Goal: Task Accomplishment & Management: Use online tool/utility

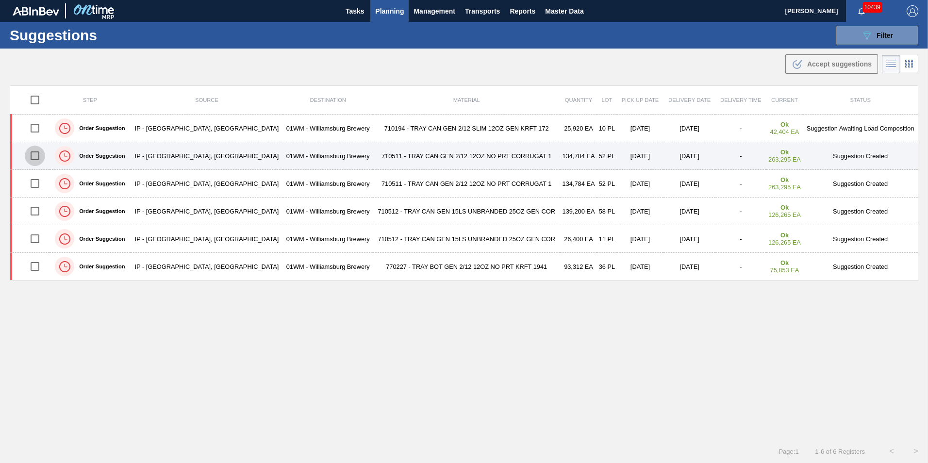
drag, startPoint x: 34, startPoint y: 152, endPoint x: 49, endPoint y: 157, distance: 15.4
click at [34, 152] on input "checkbox" at bounding box center [35, 156] width 20 height 20
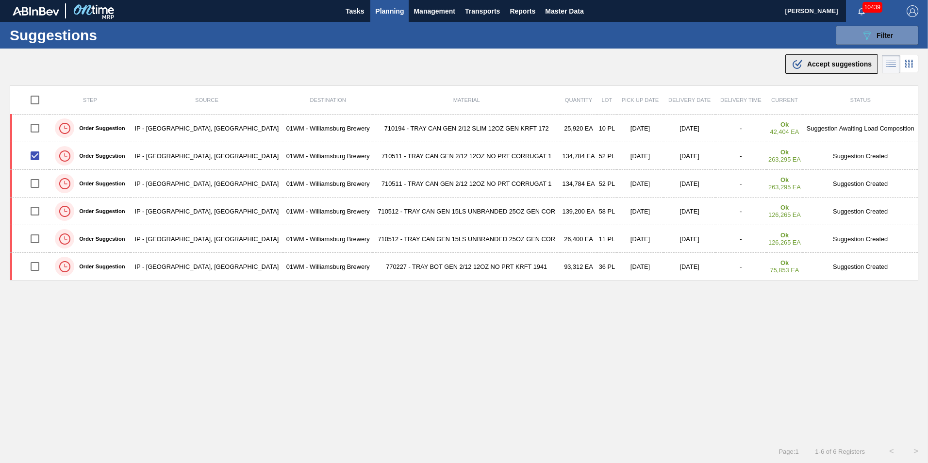
click at [843, 65] on span "Accept suggestions" at bounding box center [839, 64] width 65 height 8
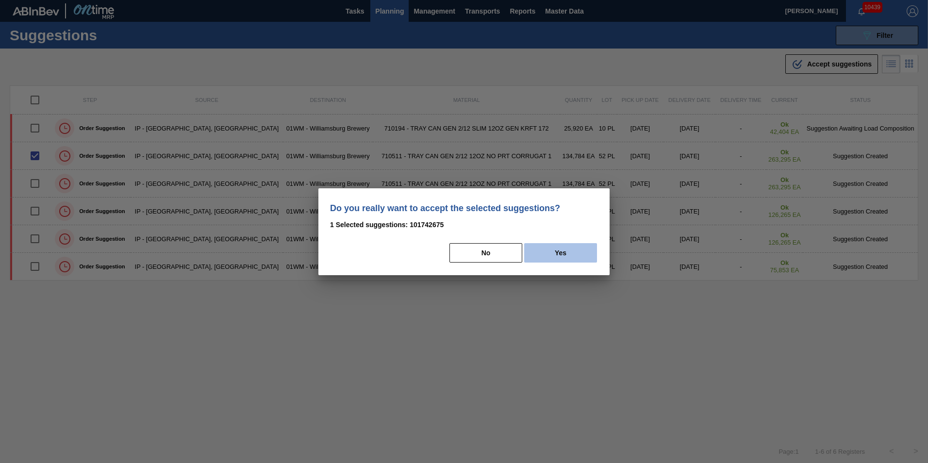
click at [572, 255] on button "Yes" at bounding box center [560, 252] width 73 height 19
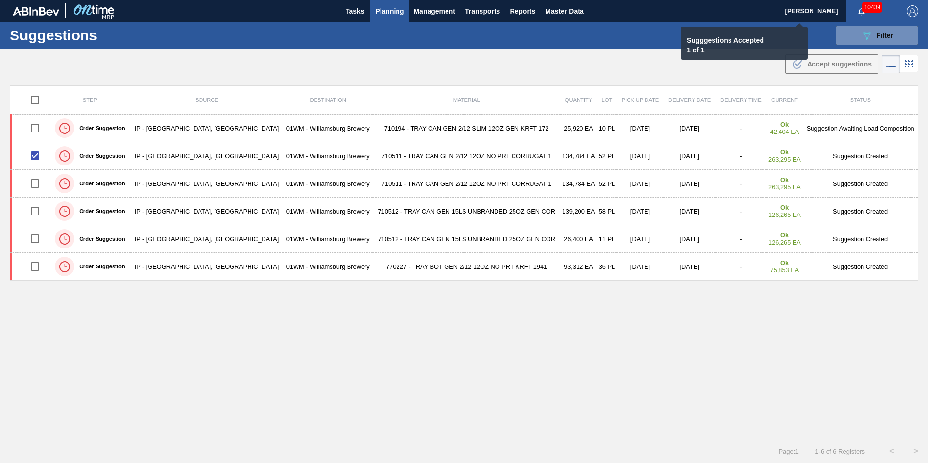
checkbox input "false"
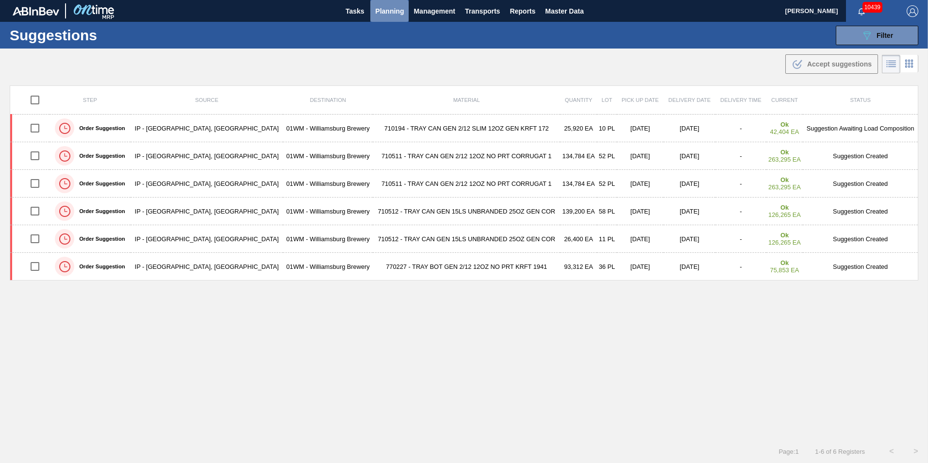
click at [382, 16] on span "Planning" at bounding box center [389, 11] width 29 height 12
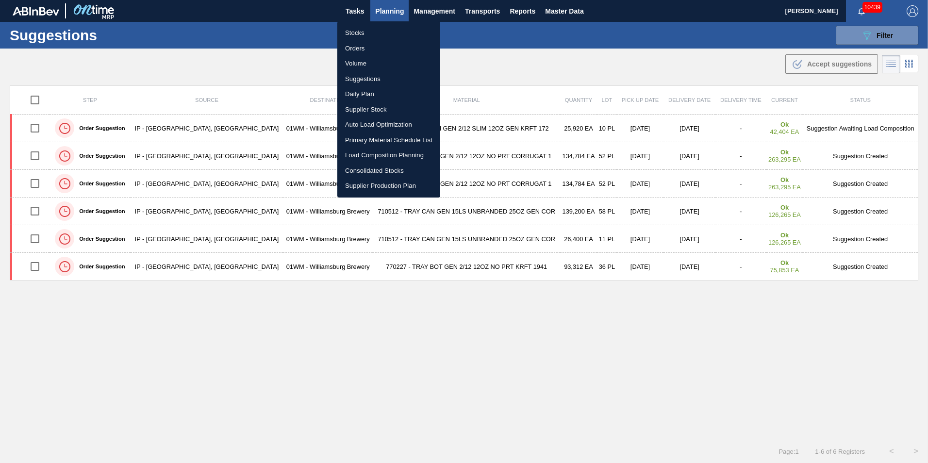
click at [377, 153] on li "Load Composition Planning" at bounding box center [388, 156] width 103 height 16
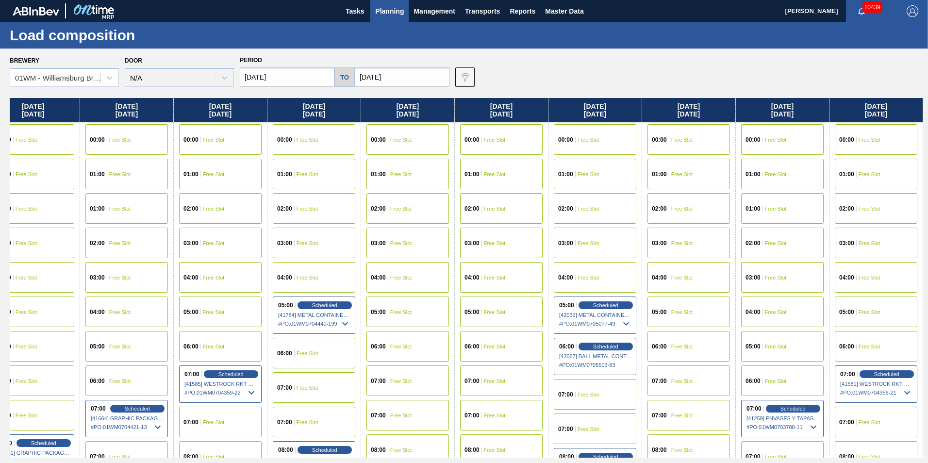
scroll to position [0, 266]
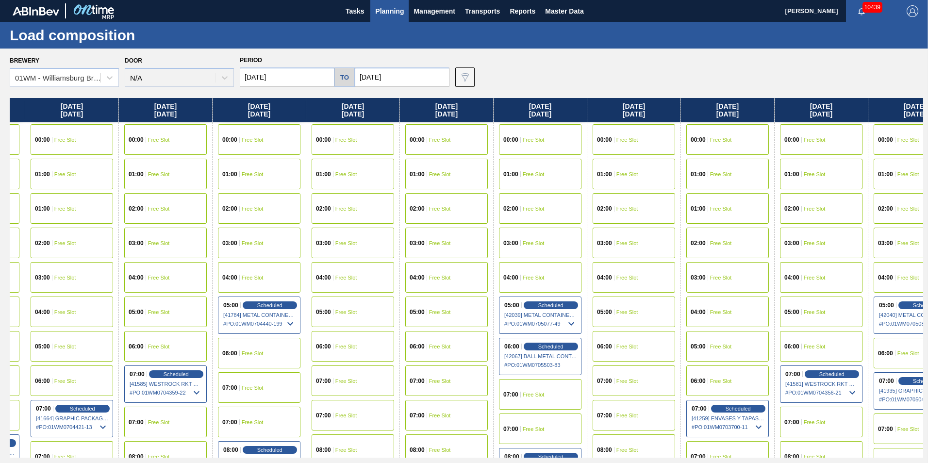
drag, startPoint x: 803, startPoint y: 113, endPoint x: 526, endPoint y: 174, distance: 284.4
click at [526, 174] on div "[DATE] 00:00 Free Slot 01:00 Free Slot 02:00 Free Slot 03:00 Free Slot 04:00 Fr…" at bounding box center [467, 278] width 914 height 360
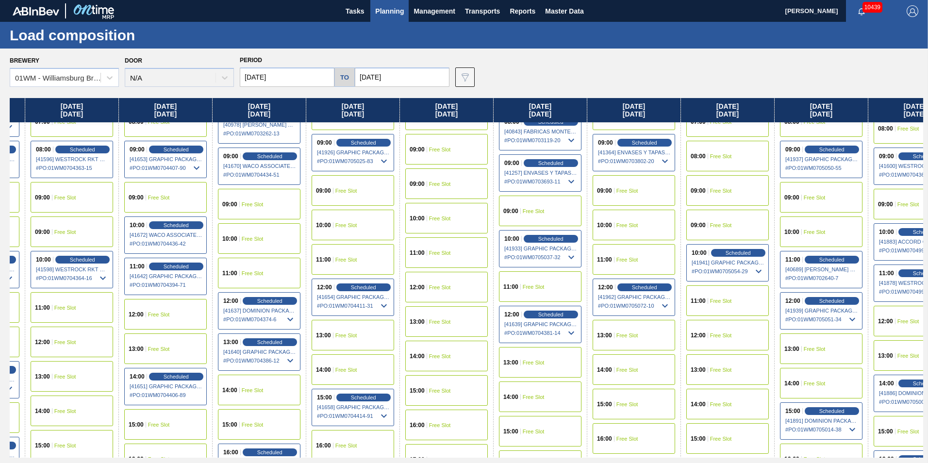
scroll to position [340, 266]
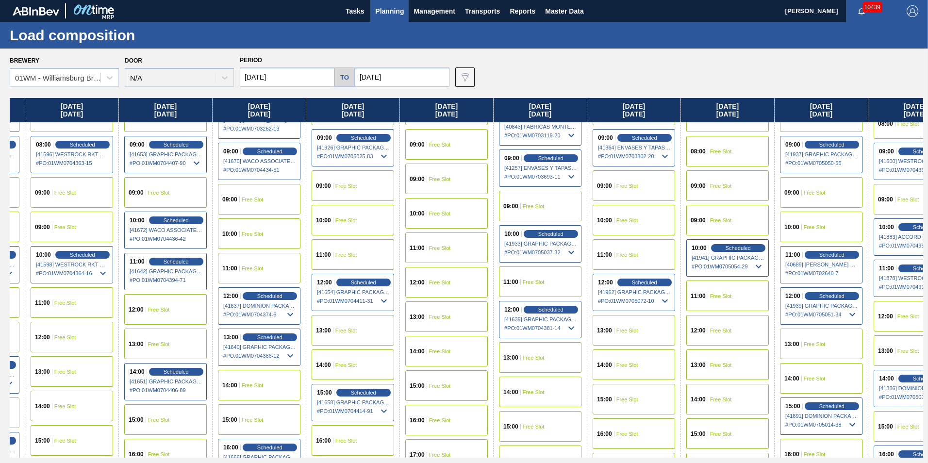
click at [648, 222] on div "10:00 Free Slot" at bounding box center [634, 220] width 83 height 31
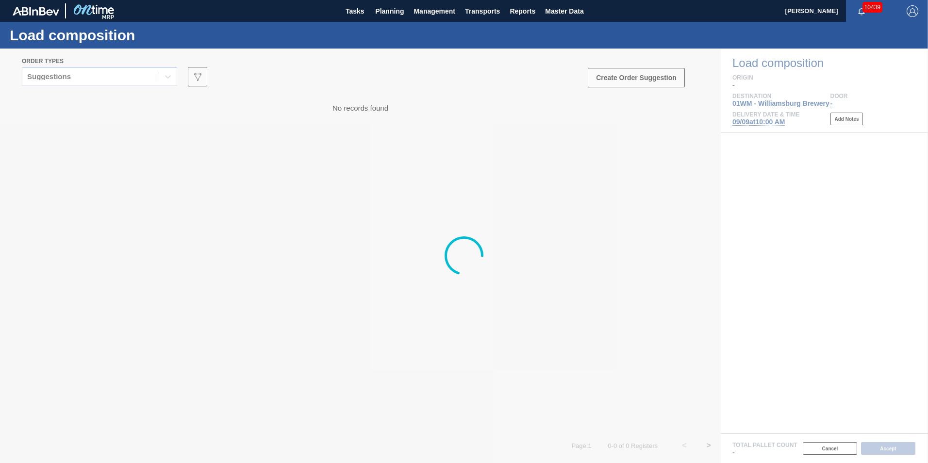
click at [115, 81] on div at bounding box center [464, 256] width 928 height 415
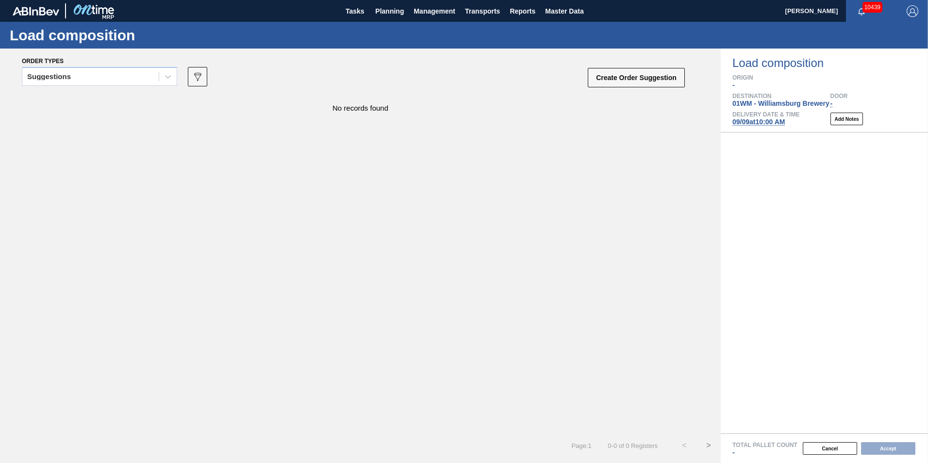
click at [112, 79] on div "Suggestions" at bounding box center [90, 77] width 136 height 14
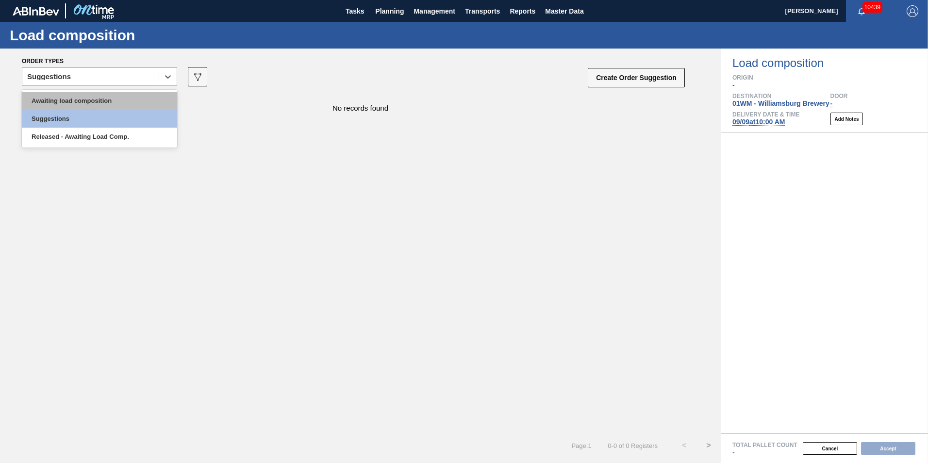
click at [100, 98] on div "Awaiting load composition" at bounding box center [99, 101] width 155 height 18
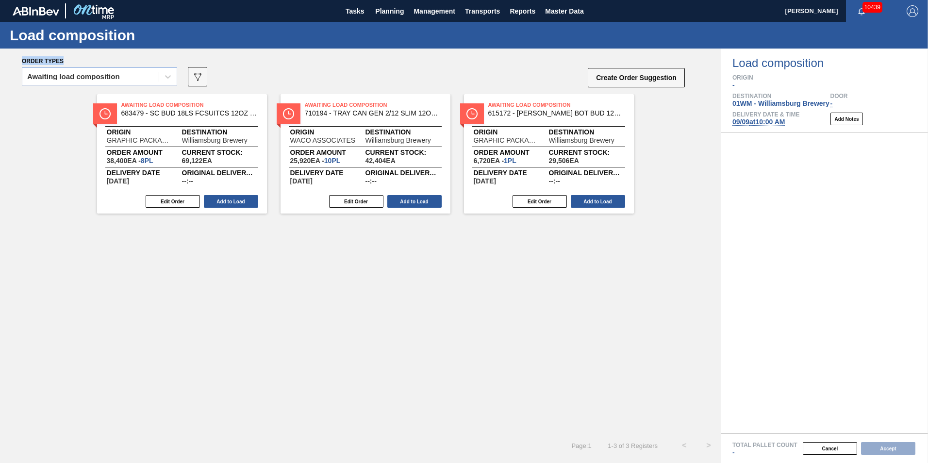
drag, startPoint x: 56, startPoint y: 61, endPoint x: 24, endPoint y: 62, distance: 32.5
click at [24, 62] on div "Order types" at bounding box center [354, 60] width 664 height 9
click at [313, 56] on div "Order types Awaiting load composition 089F7B8B-B2A5-4AFE-B5C0-19BA573D28AC Crea…" at bounding box center [360, 72] width 721 height 46
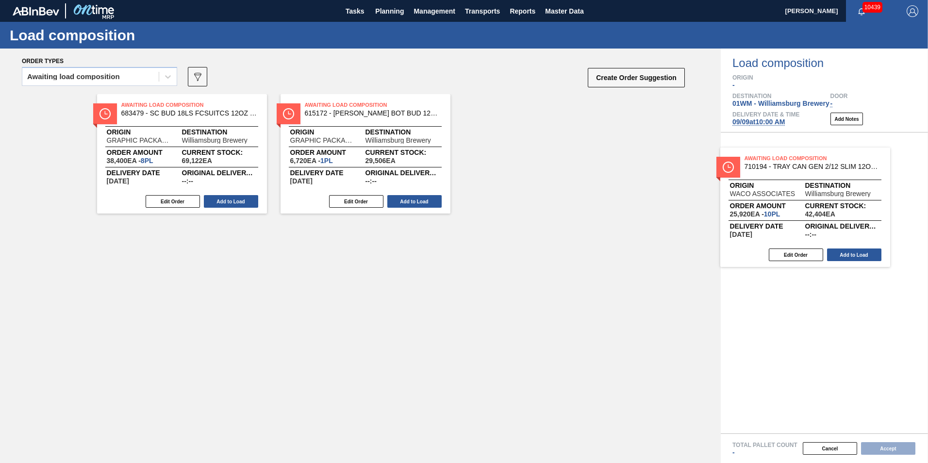
drag, startPoint x: 328, startPoint y: 150, endPoint x: 771, endPoint y: 203, distance: 446.5
click at [771, 203] on div "Order types Awaiting load composition 089F7B8B-B2A5-4AFE-B5C0-19BA573D28AC Crea…" at bounding box center [464, 256] width 928 height 415
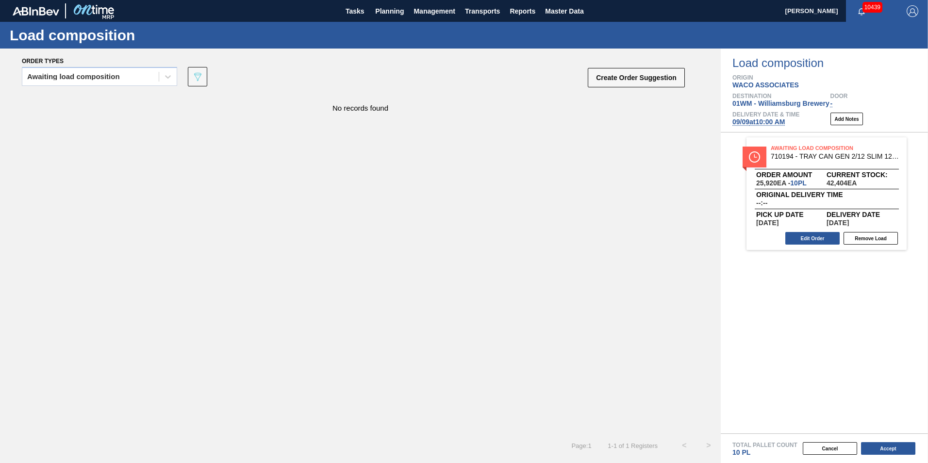
click at [122, 65] on div "Order types" at bounding box center [354, 60] width 664 height 9
click at [552, 226] on div "No records found" at bounding box center [360, 263] width 721 height 339
click at [389, 12] on span "Planning" at bounding box center [389, 11] width 29 height 12
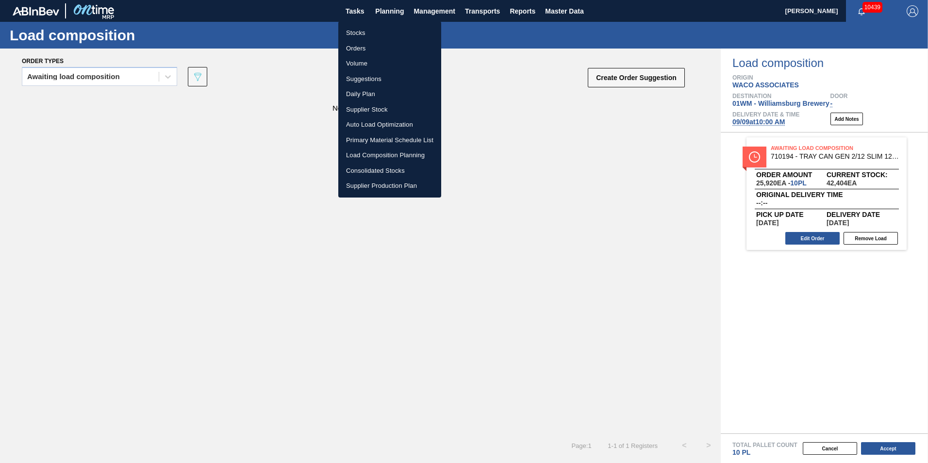
click at [371, 79] on li "Suggestions" at bounding box center [389, 79] width 103 height 16
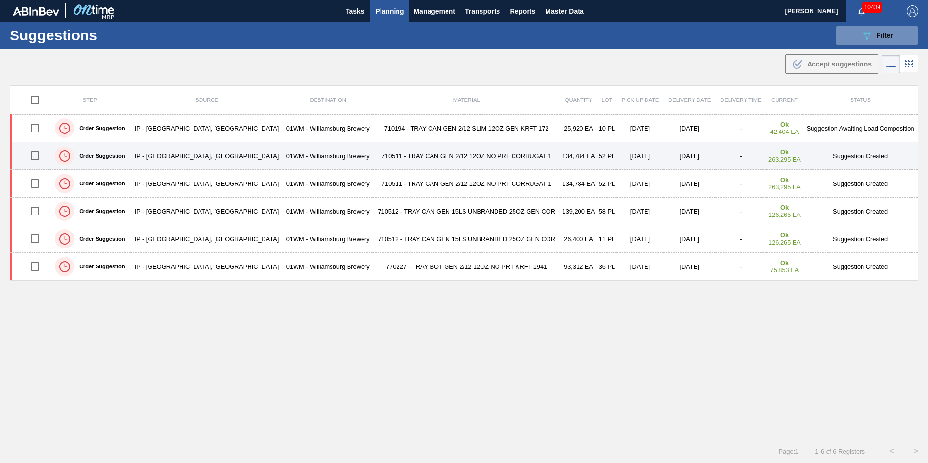
click at [37, 156] on input "checkbox" at bounding box center [35, 156] width 20 height 20
click at [33, 155] on input "checkbox" at bounding box center [35, 156] width 20 height 20
checkbox input "false"
click at [379, 153] on td "710511 - TRAY CAN GEN 2/12 12OZ NO PRT CORRUGAT 1" at bounding box center [466, 156] width 187 height 28
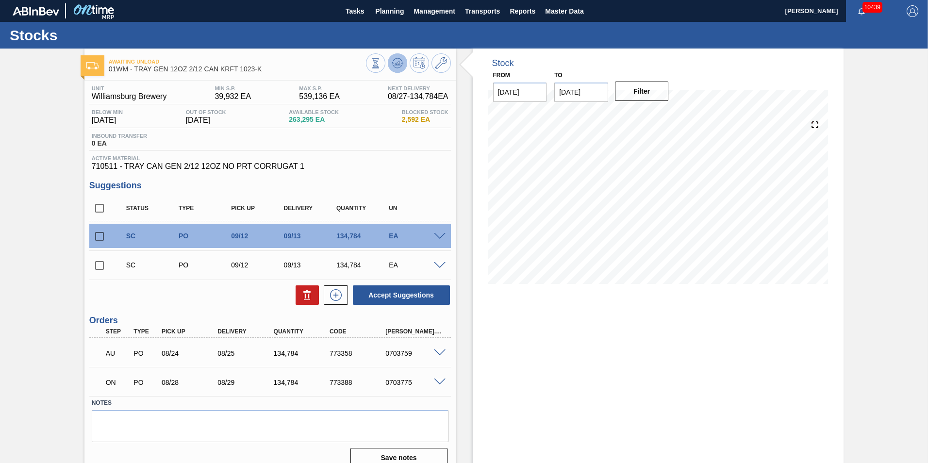
click at [396, 61] on icon at bounding box center [398, 63] width 12 height 12
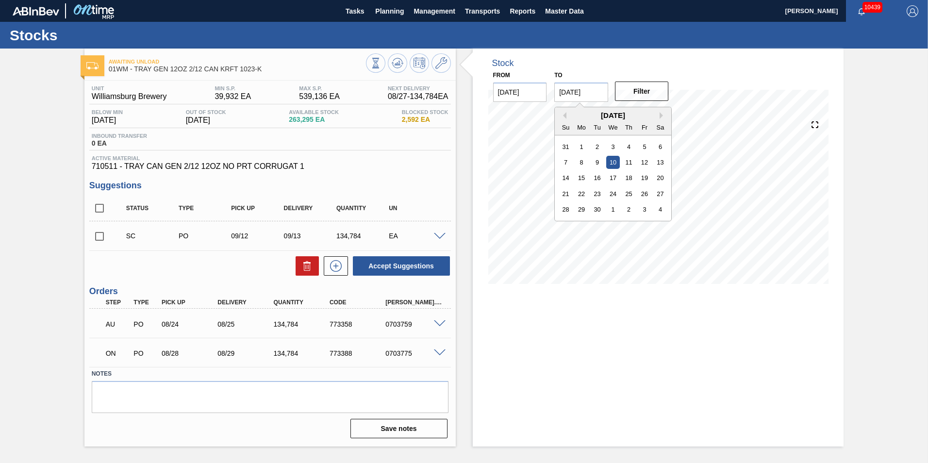
click at [585, 87] on input "[DATE]" at bounding box center [581, 92] width 54 height 19
click at [566, 214] on div "28" at bounding box center [565, 209] width 13 height 13
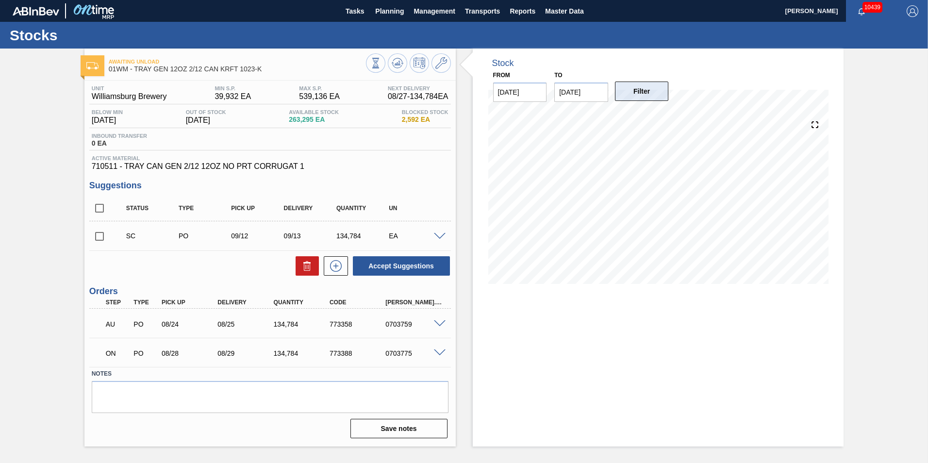
click at [649, 93] on button "Filter" at bounding box center [642, 91] width 54 height 19
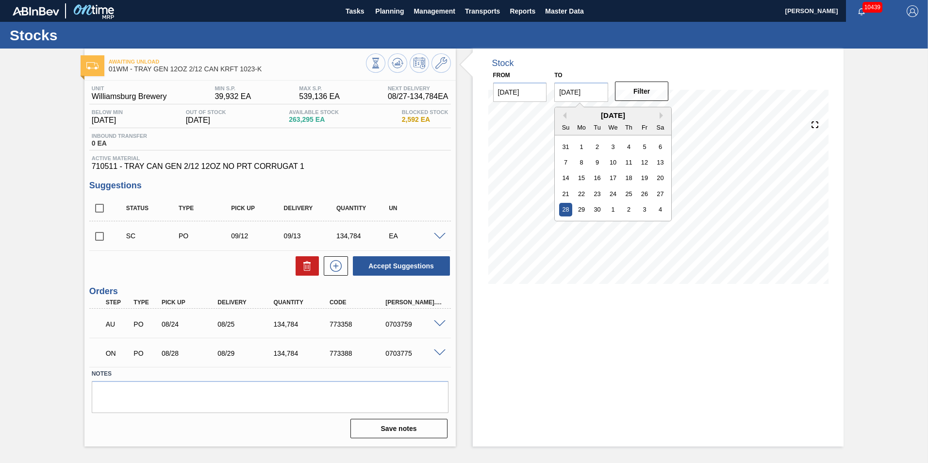
click at [591, 101] on input "[DATE]" at bounding box center [581, 92] width 54 height 19
click at [562, 113] on button "Previous Month" at bounding box center [563, 115] width 7 height 7
click at [638, 97] on button "Filter" at bounding box center [642, 91] width 54 height 19
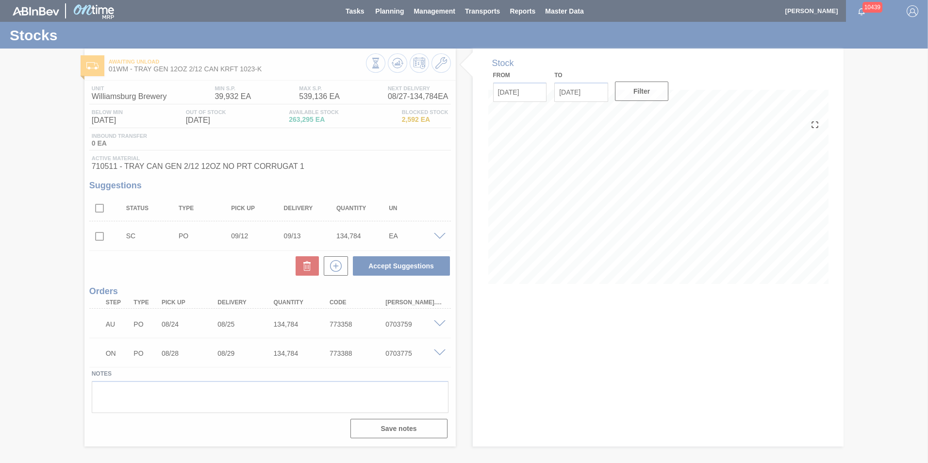
click at [605, 91] on div at bounding box center [464, 231] width 928 height 463
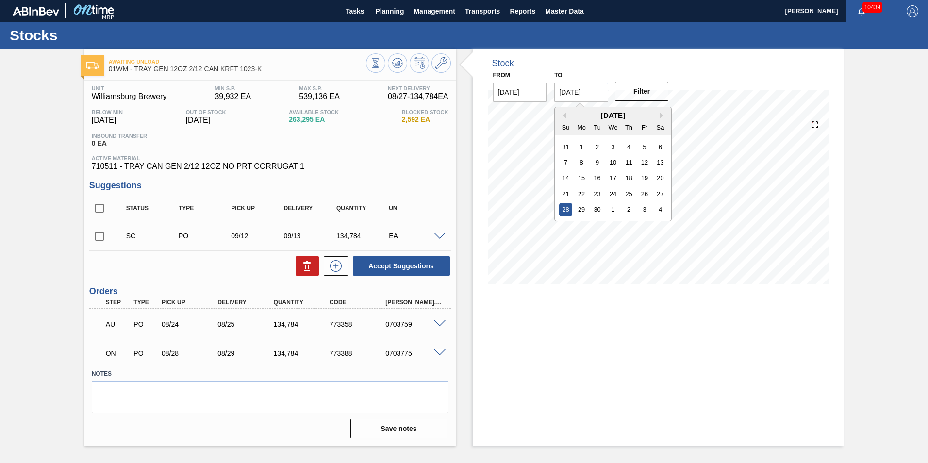
click at [599, 92] on input "[DATE]" at bounding box center [581, 92] width 54 height 19
click at [562, 114] on button "Previous Month" at bounding box center [563, 115] width 7 height 7
click at [662, 114] on button "Next Month" at bounding box center [663, 115] width 7 height 7
click at [566, 177] on div "14" at bounding box center [565, 177] width 13 height 13
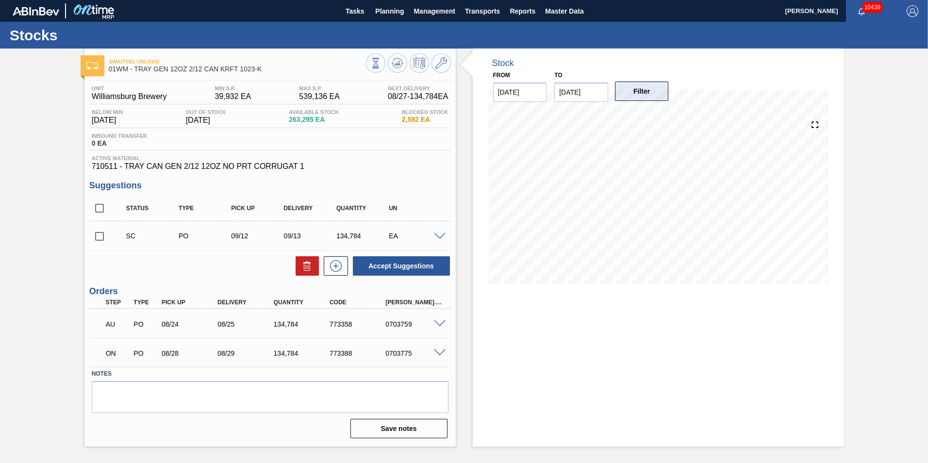
click at [646, 92] on button "Filter" at bounding box center [642, 91] width 54 height 19
click at [604, 86] on input "[DATE]" at bounding box center [581, 92] width 54 height 19
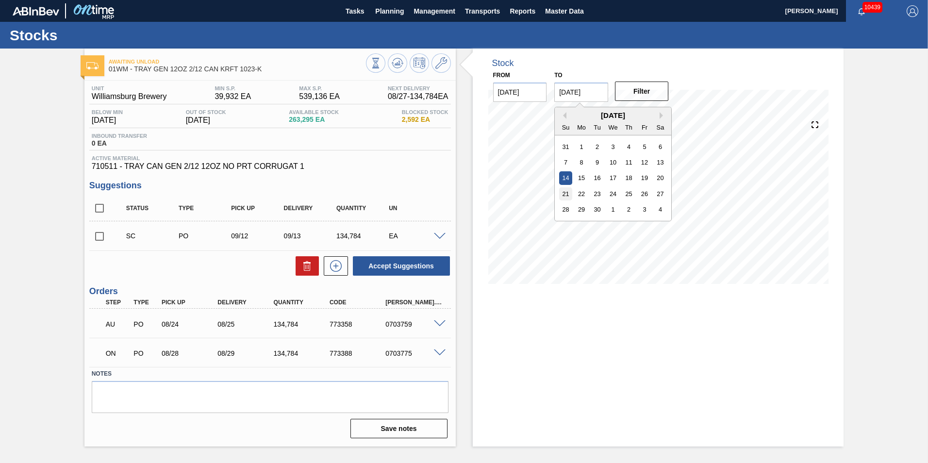
click at [563, 192] on div "21" at bounding box center [565, 193] width 13 height 13
type input "[DATE]"
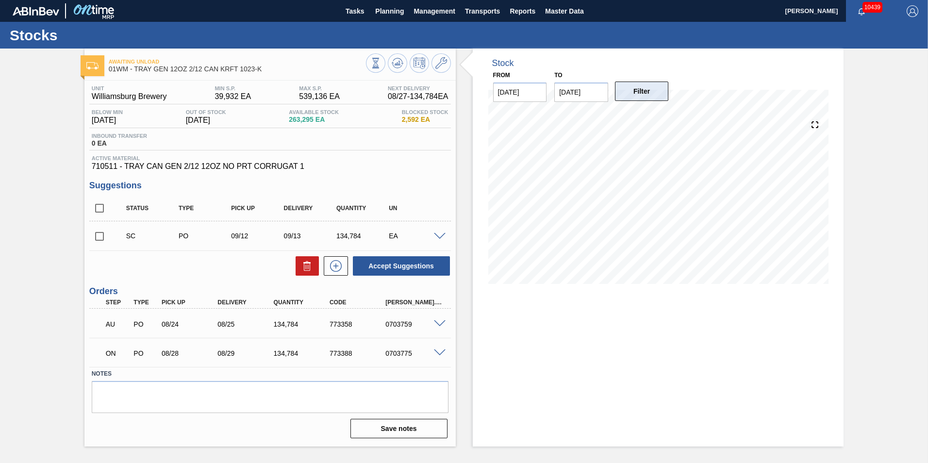
click at [649, 82] on button "Filter" at bounding box center [642, 91] width 54 height 19
click at [436, 60] on icon at bounding box center [441, 63] width 12 height 12
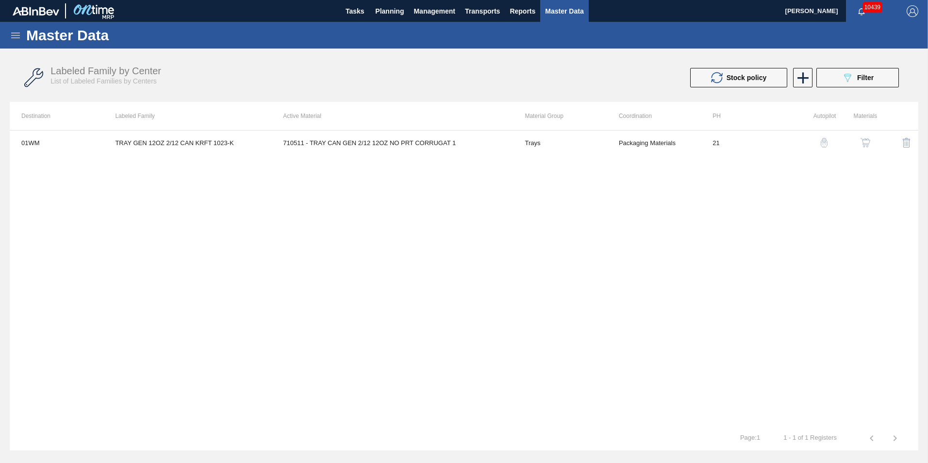
click at [824, 143] on img "button" at bounding box center [825, 143] width 10 height 10
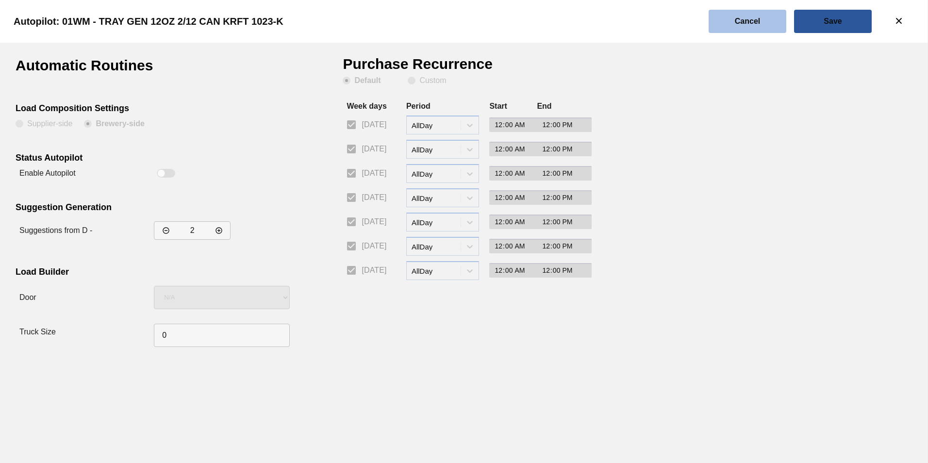
click at [0, 0] on slot "Cancel" at bounding box center [0, 0] width 0 height 0
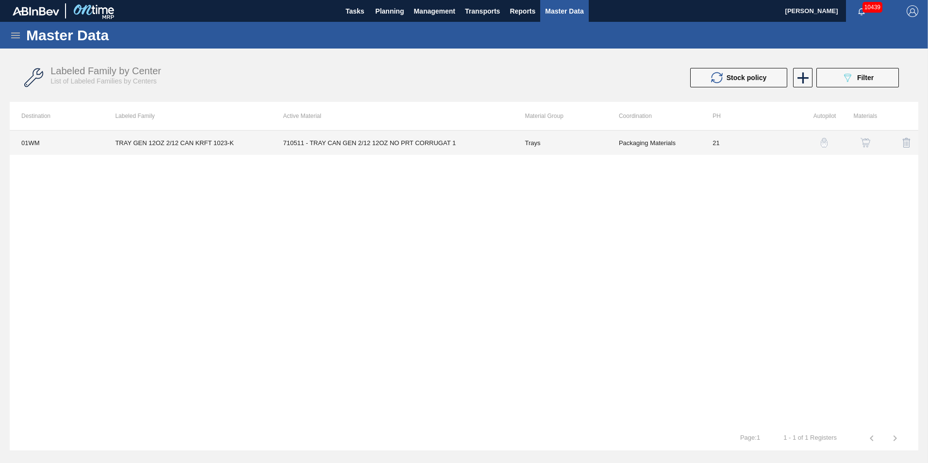
click at [344, 152] on td "710511 - TRAY CAN GEN 2/12 12OZ NO PRT CORRUGAT 1" at bounding box center [392, 143] width 242 height 24
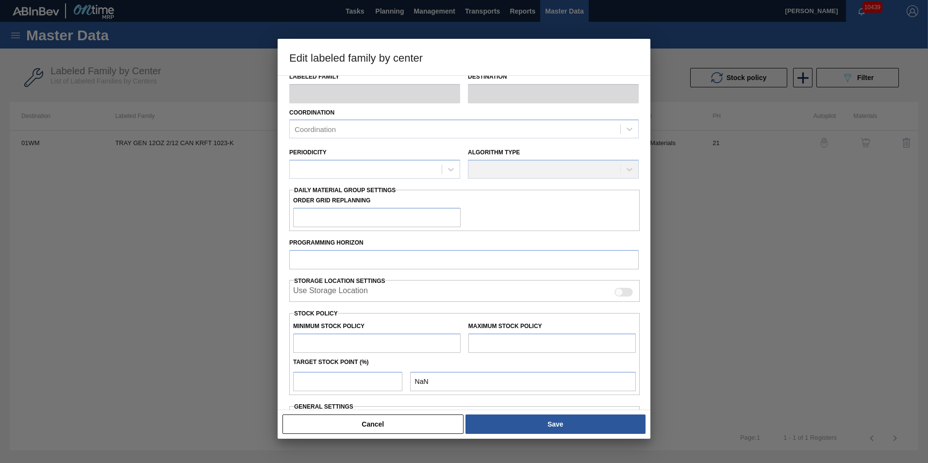
scroll to position [130, 0]
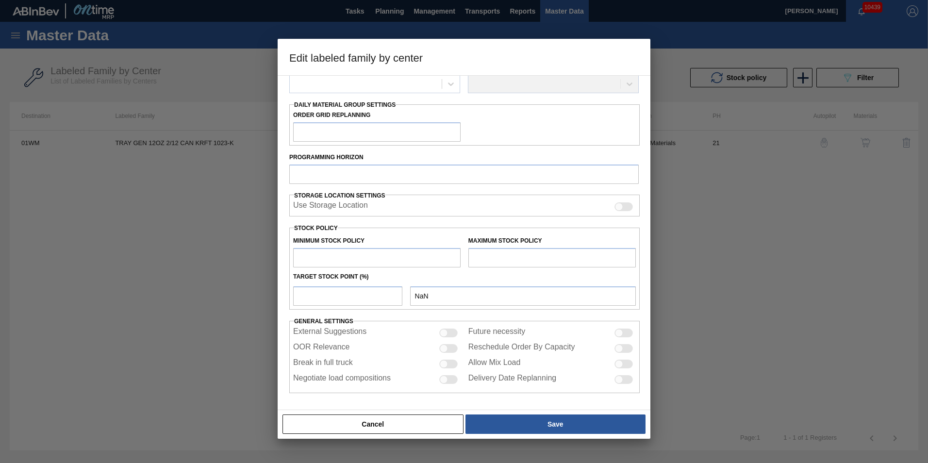
type input "Trays"
type input "TRAY GEN 12OZ 2/12 CAN KRFT 1023-K"
type input "01WM - Williamsburg Brewery"
type input "21"
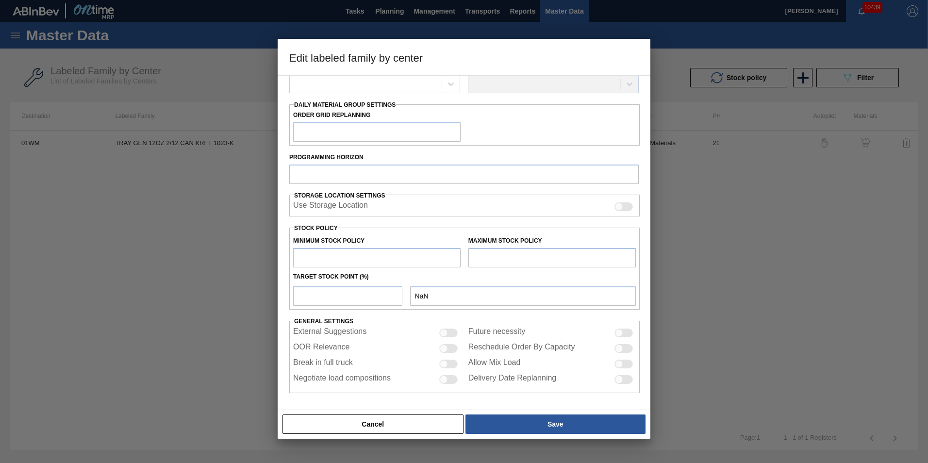
type input "39,932"
type input "539,136"
type input "0"
type input "39,932"
checkbox input "true"
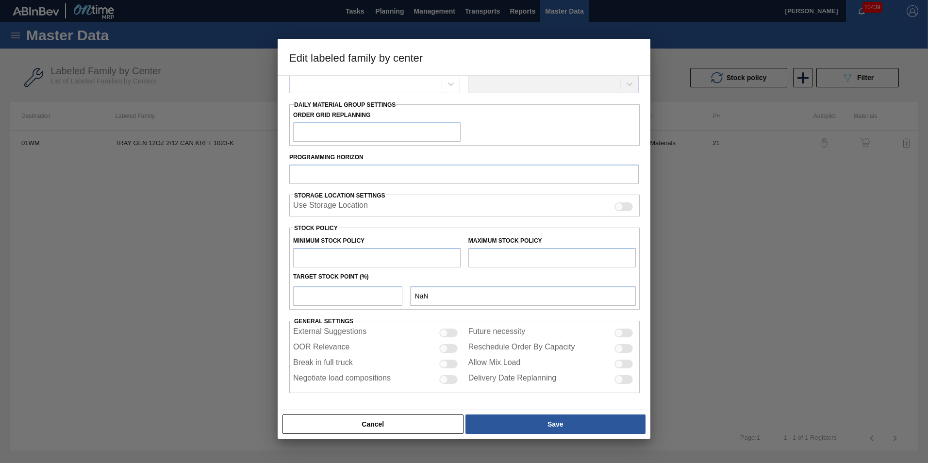
checkbox input "true"
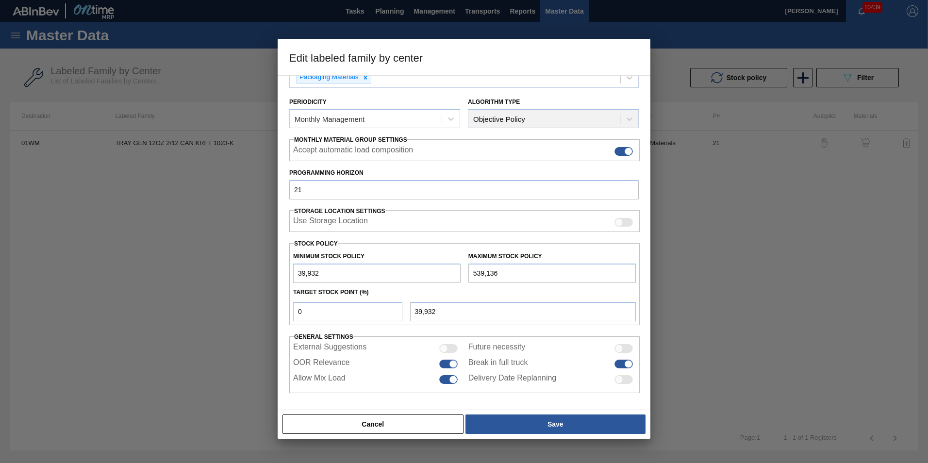
scroll to position [97, 0]
click at [628, 364] on div at bounding box center [628, 364] width 8 height 8
checkbox input "false"
click at [566, 412] on div "Cancel Save" at bounding box center [464, 424] width 373 height 29
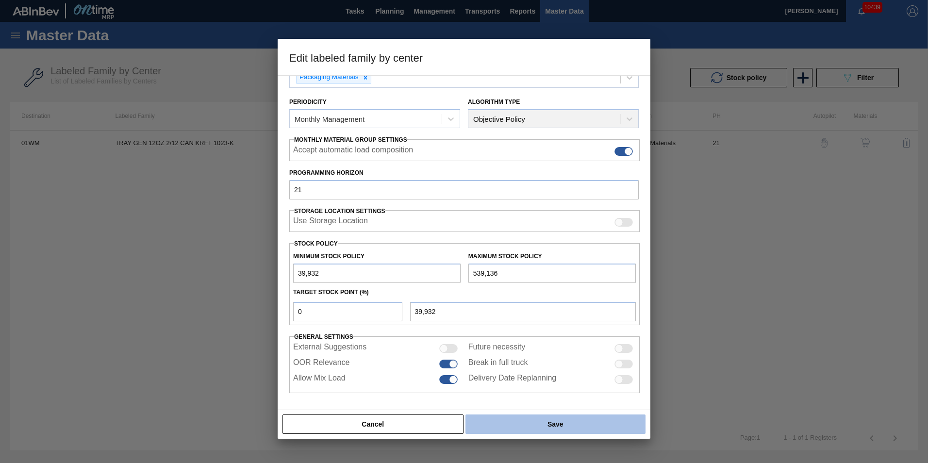
click at [581, 431] on button "Save" at bounding box center [556, 424] width 180 height 19
click at [626, 426] on button "Save" at bounding box center [556, 424] width 180 height 19
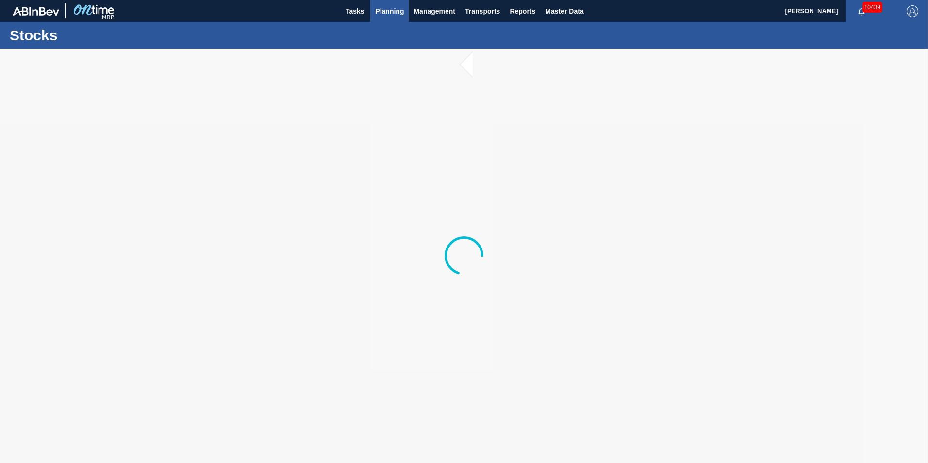
click at [380, 16] on span "Planning" at bounding box center [389, 11] width 29 height 12
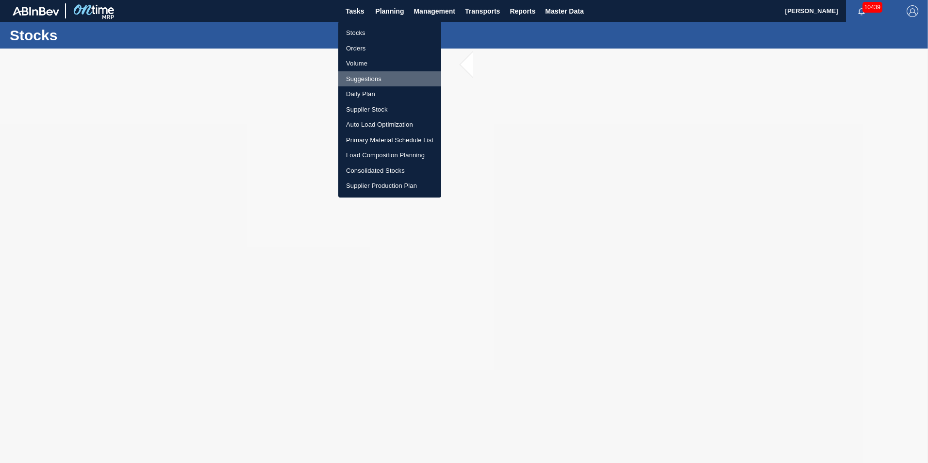
click at [370, 77] on li "Suggestions" at bounding box center [389, 79] width 103 height 16
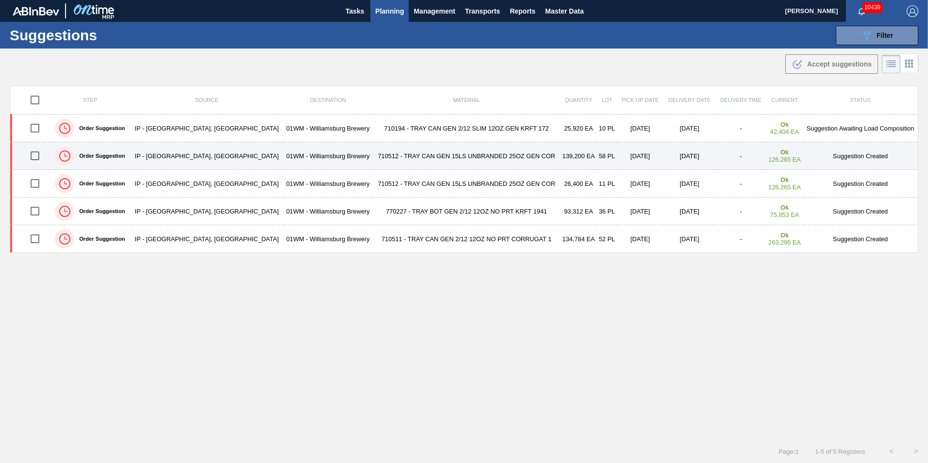
click at [393, 157] on td "710512 - TRAY CAN GEN 15LS UNBRANDED 25OZ GEN COR" at bounding box center [466, 156] width 187 height 28
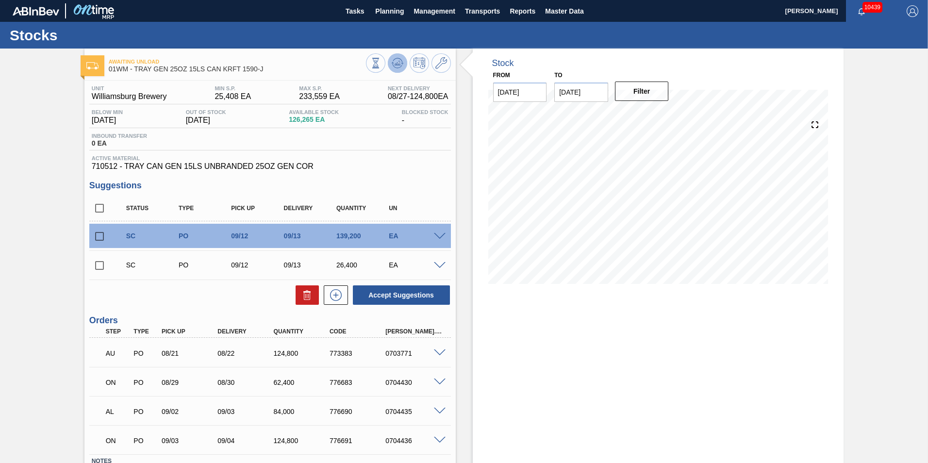
click at [396, 62] on icon at bounding box center [398, 63] width 12 height 12
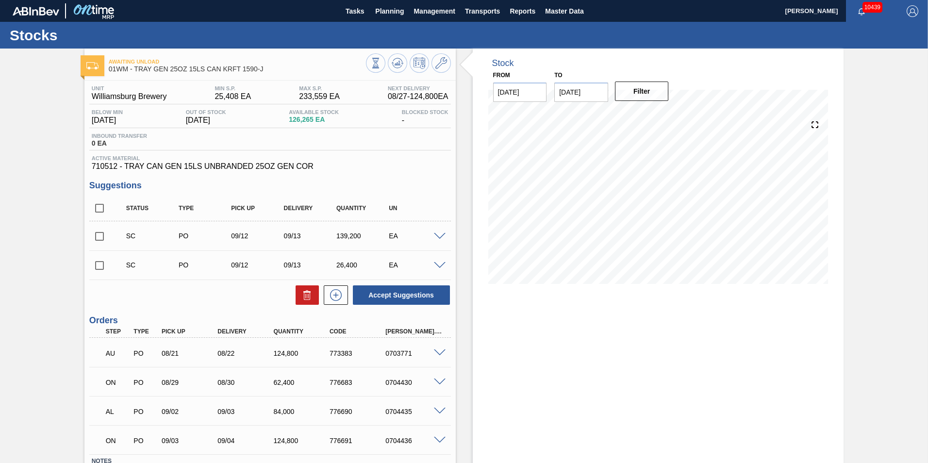
click at [99, 235] on input "checkbox" at bounding box center [99, 236] width 20 height 20
click at [408, 297] on button "Accept Suggestions" at bounding box center [401, 294] width 97 height 19
click at [99, 236] on input "checkbox" at bounding box center [99, 236] width 20 height 20
checkbox input "true"
click at [442, 236] on span at bounding box center [440, 236] width 12 height 7
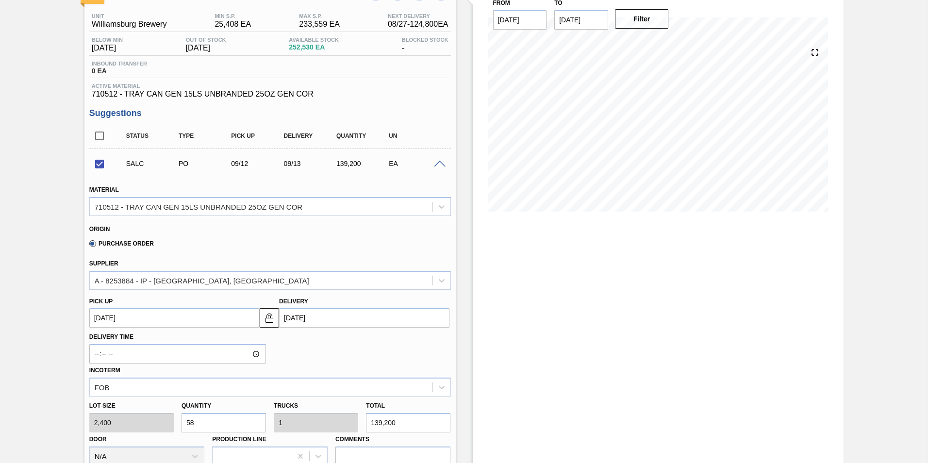
scroll to position [243, 0]
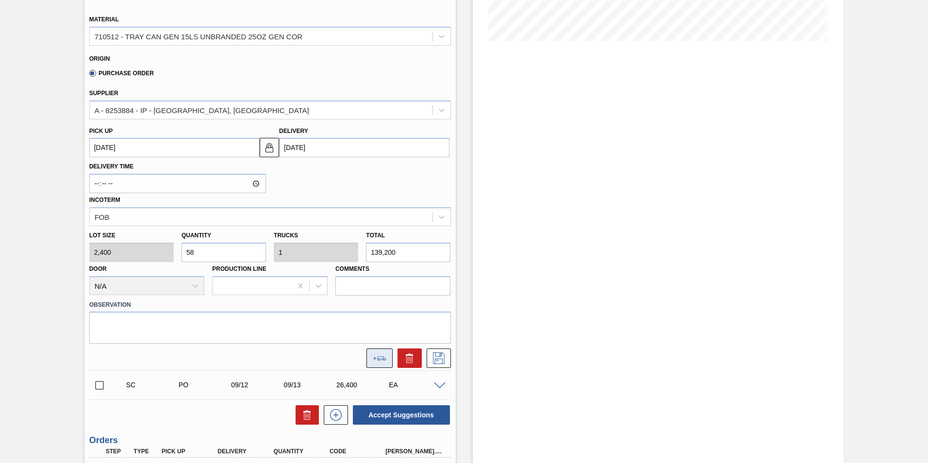
click at [382, 359] on icon at bounding box center [380, 358] width 14 height 4
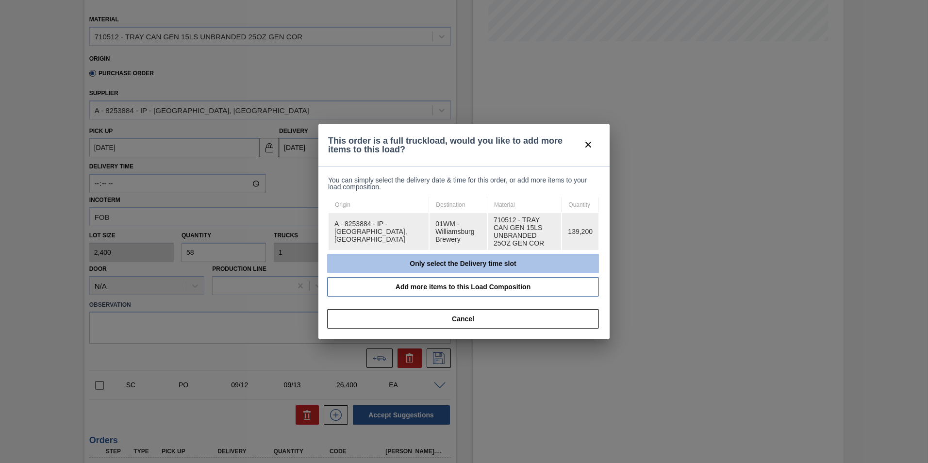
click at [493, 260] on button "Only select the Delivery time slot" at bounding box center [463, 263] width 272 height 19
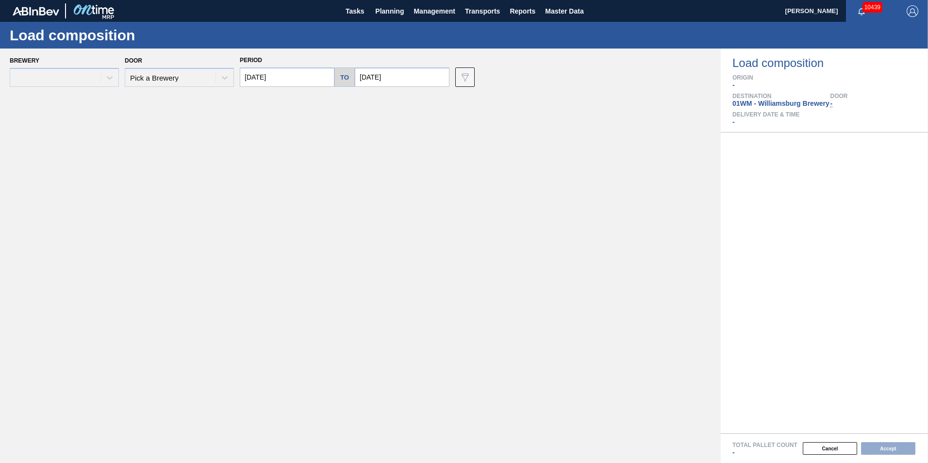
type input "[DATE]"
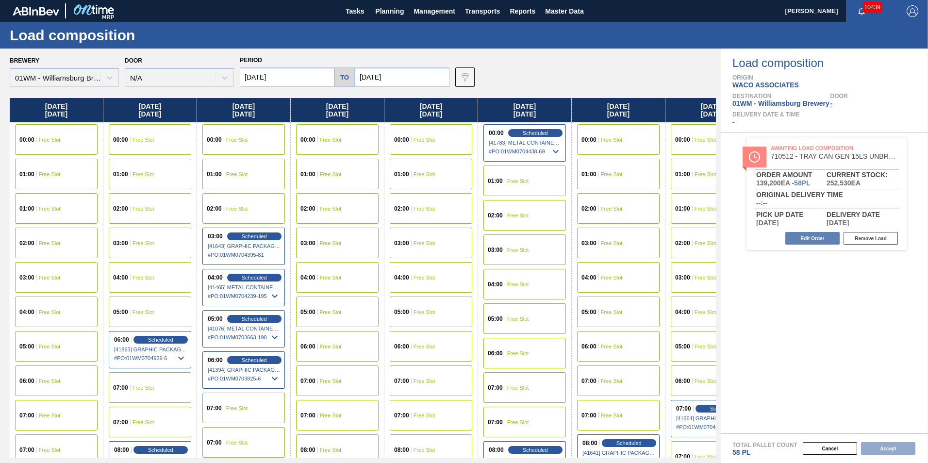
scroll to position [0, 43]
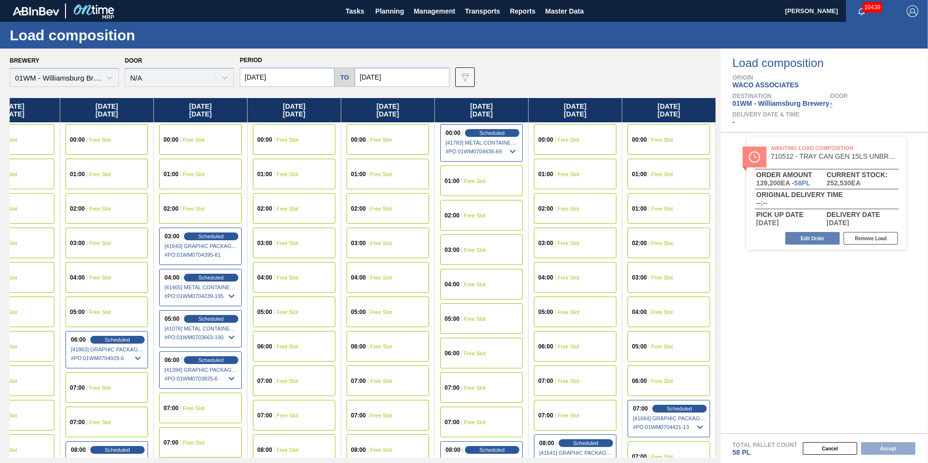
drag, startPoint x: 665, startPoint y: 106, endPoint x: 18, endPoint y: 188, distance: 652.3
click at [18, 188] on div "[DATE] 00:00 Free Slot 01:00 Free Slot 01:00 Free Slot 02:00 Free Slot 03:00 Fr…" at bounding box center [363, 278] width 706 height 360
click at [384, 75] on input "[DATE]" at bounding box center [402, 76] width 95 height 19
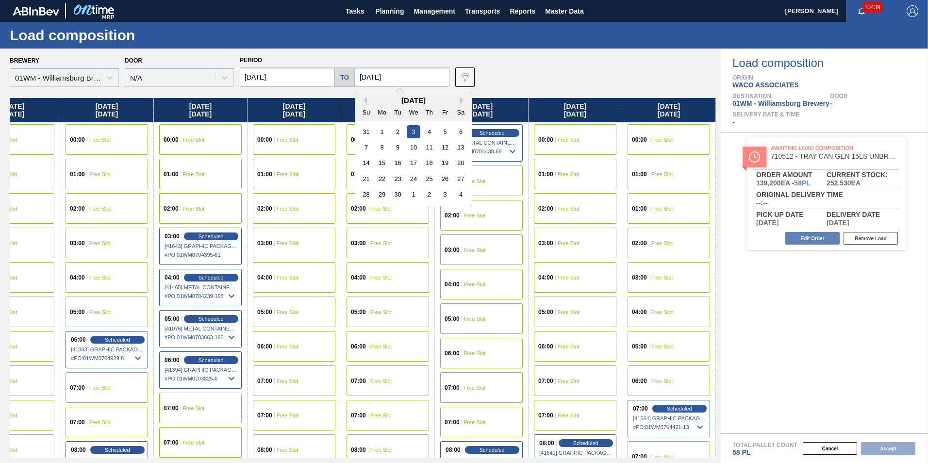
click at [429, 142] on div "11" at bounding box center [429, 147] width 13 height 13
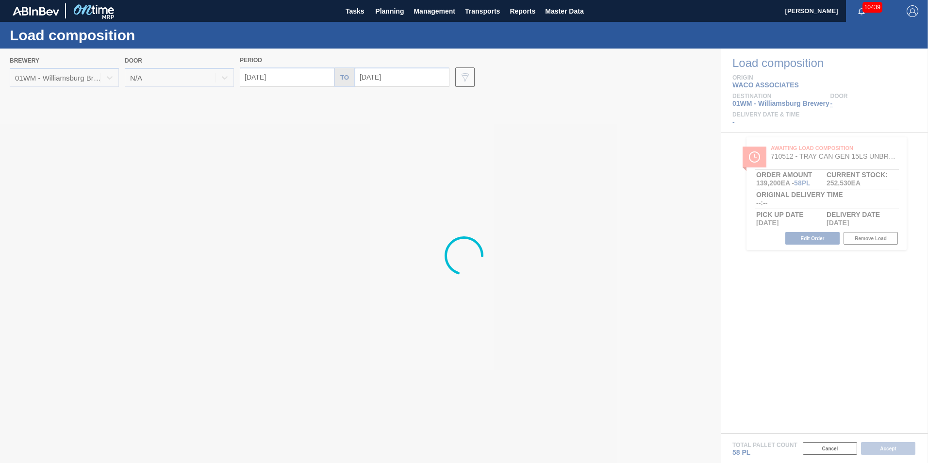
click at [388, 75] on div at bounding box center [464, 256] width 928 height 415
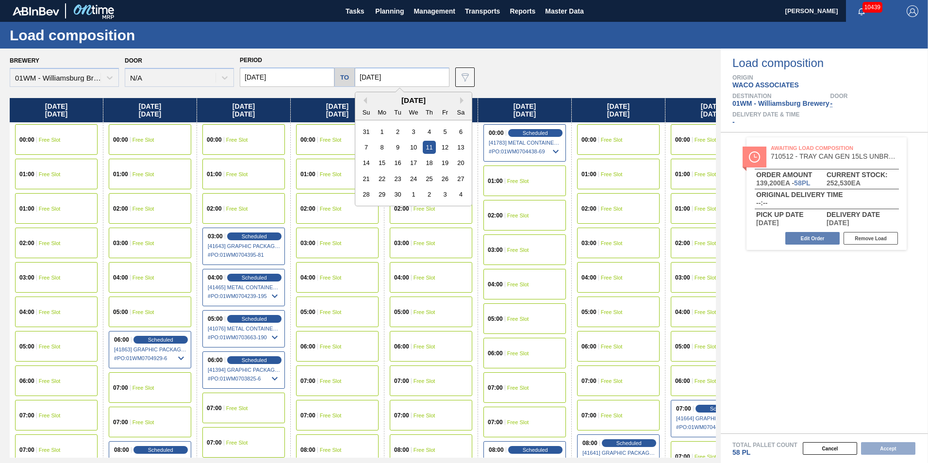
click at [394, 79] on input "[DATE]" at bounding box center [402, 76] width 95 height 19
click at [441, 147] on div "12" at bounding box center [444, 147] width 13 height 13
type input "[DATE]"
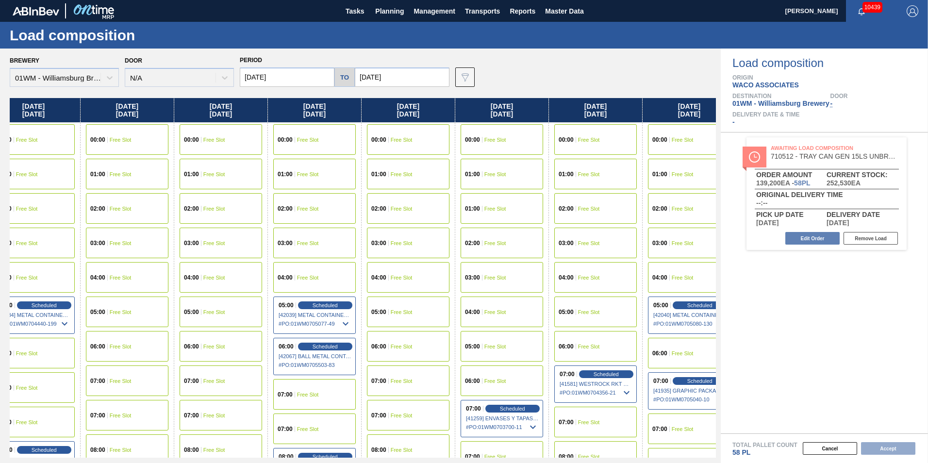
scroll to position [0, 887]
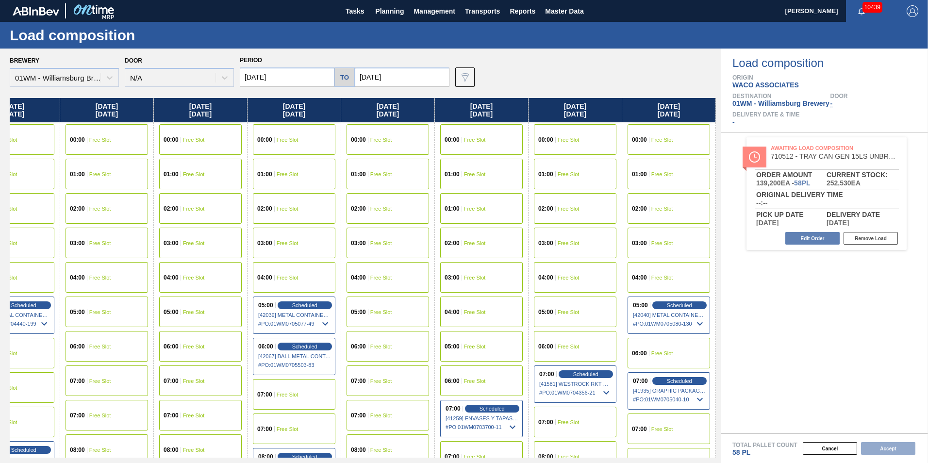
drag, startPoint x: 646, startPoint y: 106, endPoint x: -390, endPoint y: 178, distance: 1038.6
click at [0, 0] on html "Tasks Planning Management Transports Reports Master Data [PERSON_NAME] 10439 Ma…" at bounding box center [464, 0] width 928 height 0
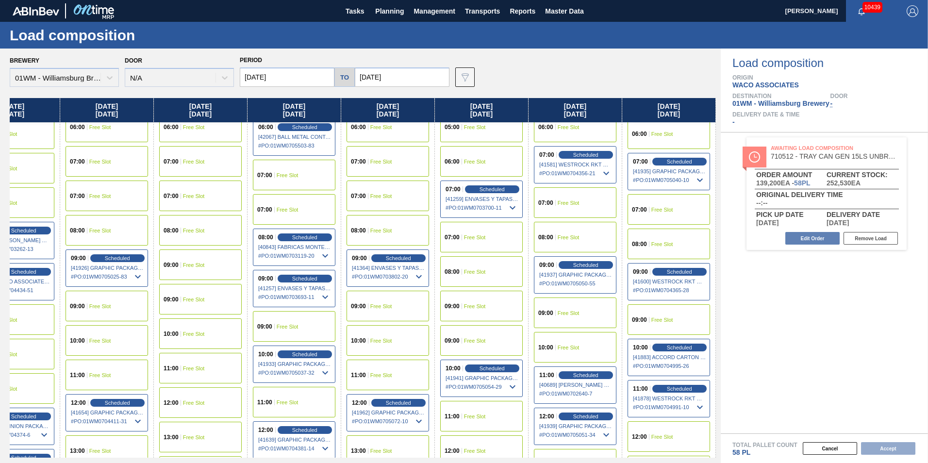
scroll to position [243, 887]
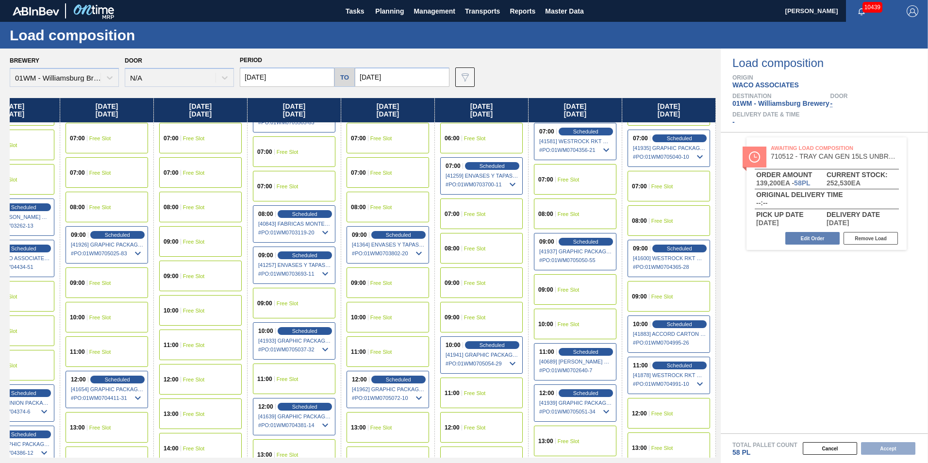
click at [682, 413] on div "12:00 Free Slot" at bounding box center [669, 413] width 83 height 31
click at [892, 449] on button "Accept" at bounding box center [888, 448] width 54 height 13
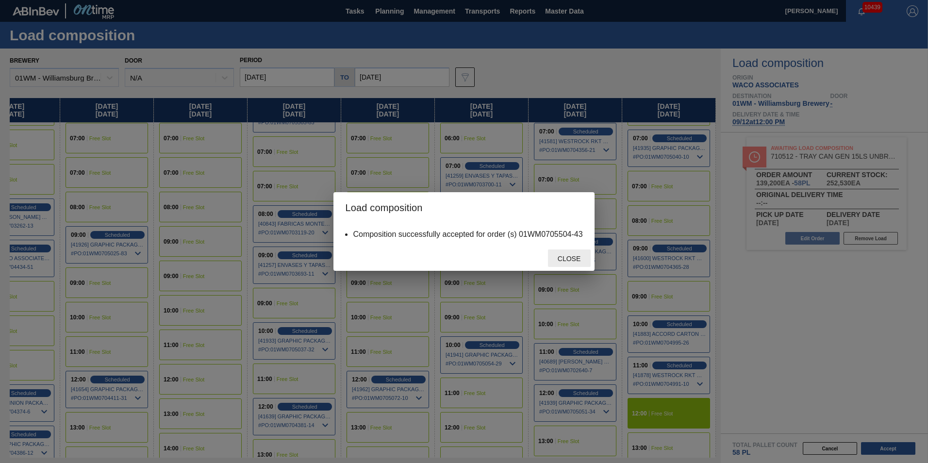
click at [572, 260] on span "Close" at bounding box center [569, 259] width 38 height 8
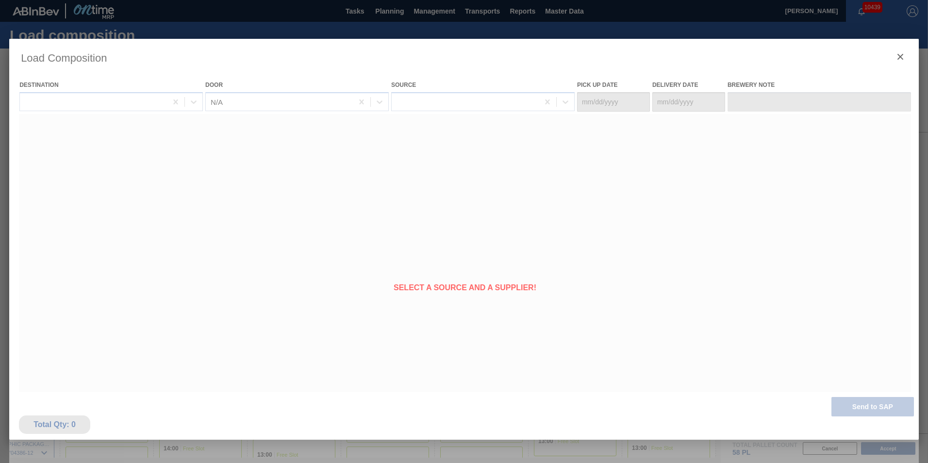
type Date "[DATE]"
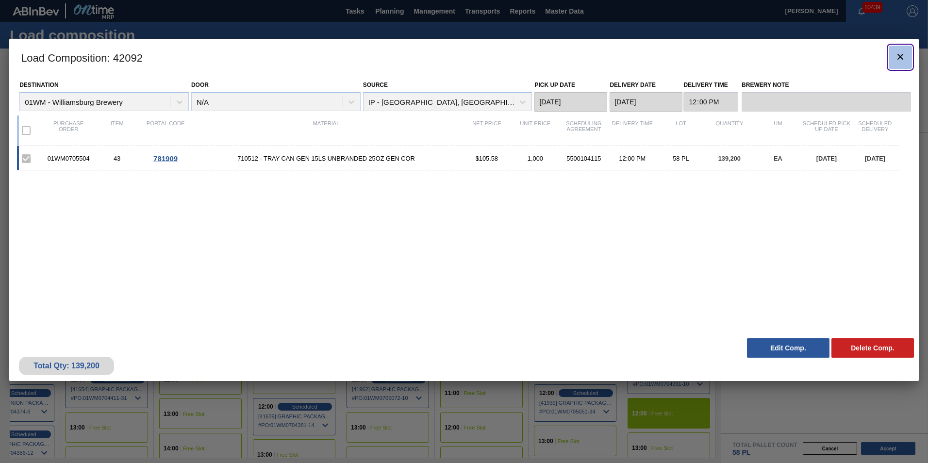
click at [904, 56] on icon "botão de ícone" at bounding box center [901, 57] width 12 height 12
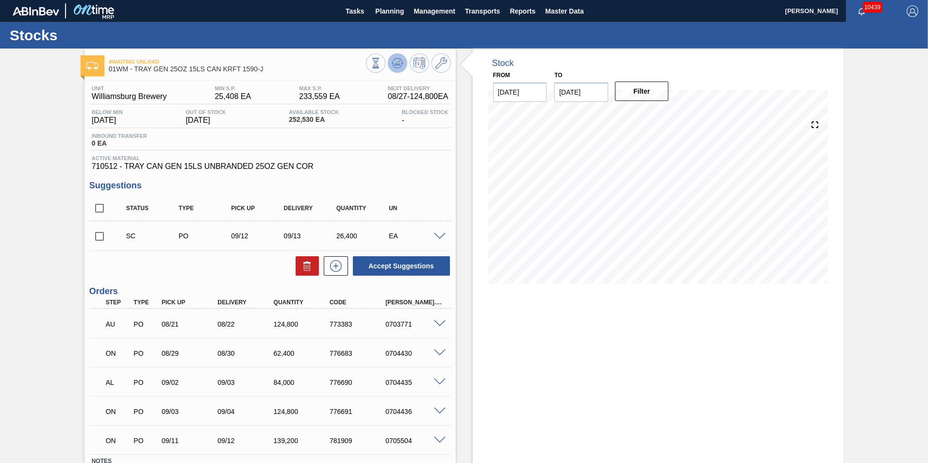
click at [393, 60] on icon at bounding box center [398, 60] width 10 height 5
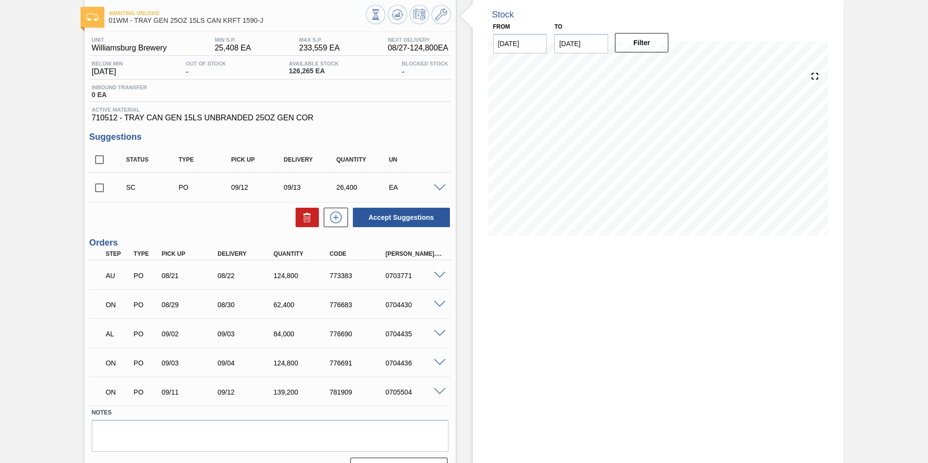
click at [102, 191] on input "checkbox" at bounding box center [99, 188] width 20 height 20
click at [303, 224] on button at bounding box center [307, 217] width 23 height 19
checkbox input "false"
